Goal: Task Accomplishment & Management: Manage account settings

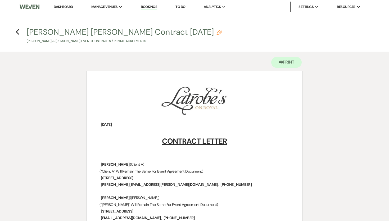
click at [68, 8] on link "Dashboard" at bounding box center [63, 6] width 19 height 4
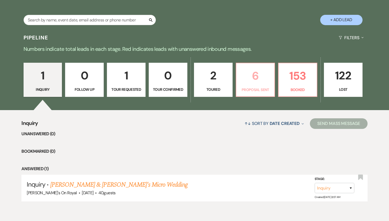
click at [253, 82] on p "6" at bounding box center [255, 76] width 32 height 18
select select "6"
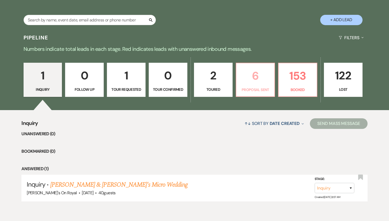
select select "6"
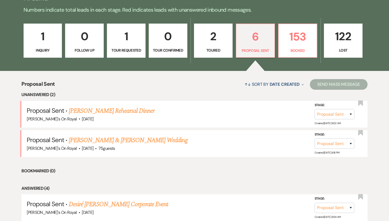
scroll to position [141, 0]
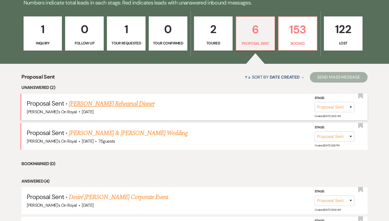
click at [154, 104] on link "[PERSON_NAME] Rehearsal Dinner" at bounding box center [112, 104] width 86 height 10
select select "6"
select select "20"
select select "11"
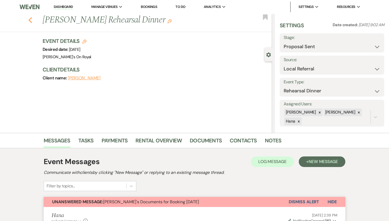
click at [29, 20] on icon "Previous" at bounding box center [30, 20] width 4 height 6
select select "6"
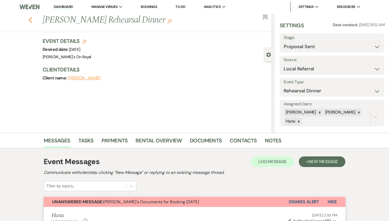
select select "6"
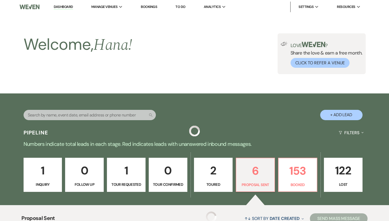
scroll to position [141, 0]
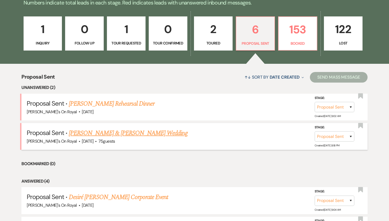
click at [116, 134] on link "[PERSON_NAME] & [PERSON_NAME] Wedding" at bounding box center [128, 133] width 118 height 10
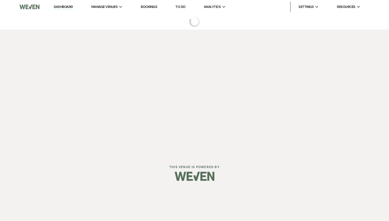
select select "6"
select select "2"
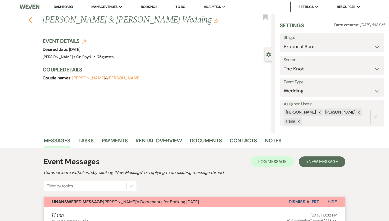
click at [31, 18] on use "button" at bounding box center [30, 20] width 3 height 6
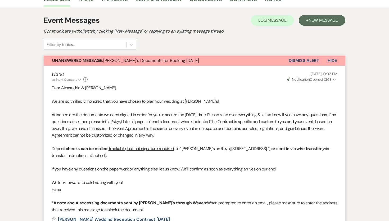
select select "6"
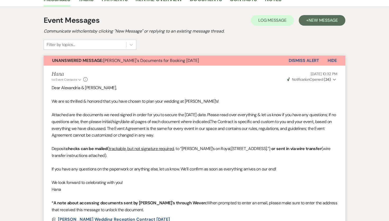
select select "6"
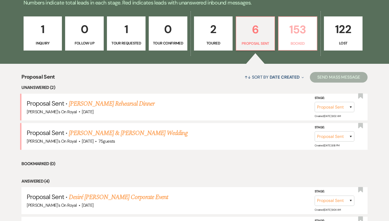
click at [287, 37] on p "153" at bounding box center [298, 30] width 32 height 18
